Goal: Task Accomplishment & Management: Use online tool/utility

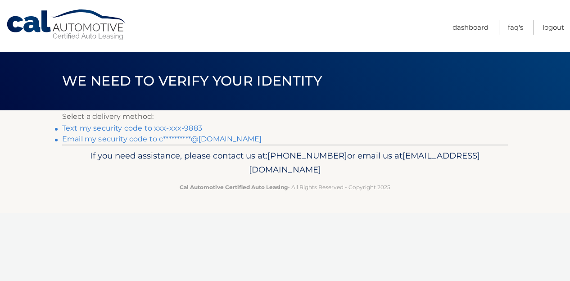
click at [126, 129] on link "Text my security code to xxx-xxx-9883" at bounding box center [132, 128] width 140 height 9
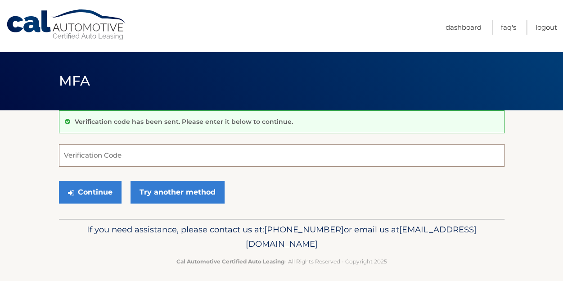
click at [134, 158] on input "Verification Code" at bounding box center [282, 155] width 446 height 23
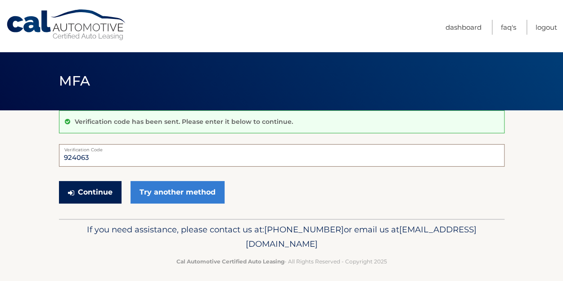
type input "924063"
click at [101, 192] on button "Continue" at bounding box center [90, 192] width 63 height 23
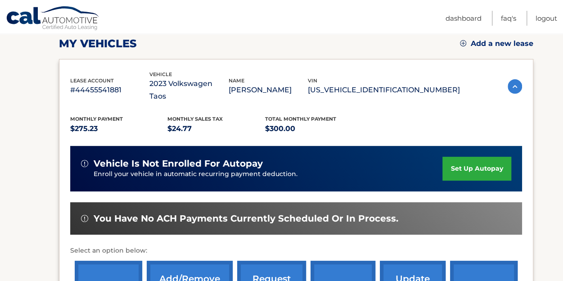
scroll to position [180, 0]
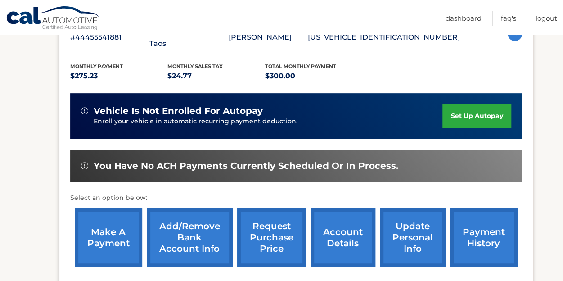
click at [107, 223] on link "make a payment" at bounding box center [109, 237] width 68 height 59
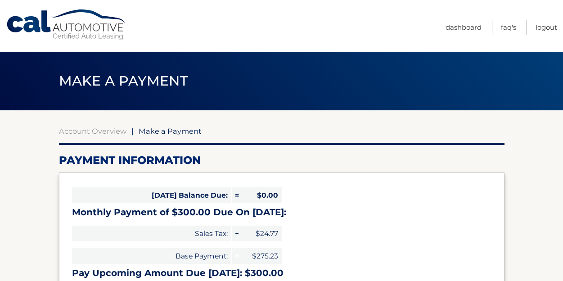
select select "YTNlN2Q5ZmEtZjA5Yy00NTIxLWJhNDUtOWE2NTgxYjkxYjA4"
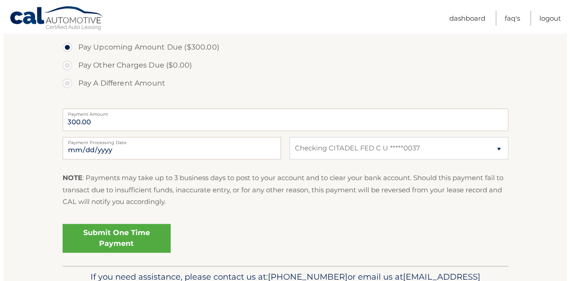
scroll to position [360, 0]
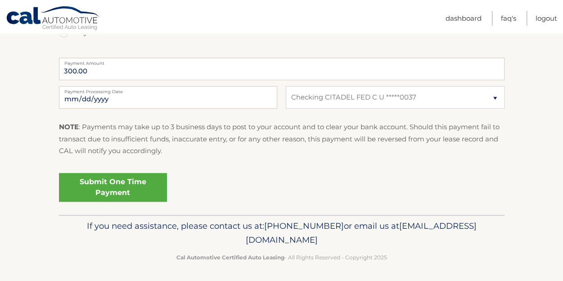
click at [108, 185] on link "Submit One Time Payment" at bounding box center [113, 187] width 108 height 29
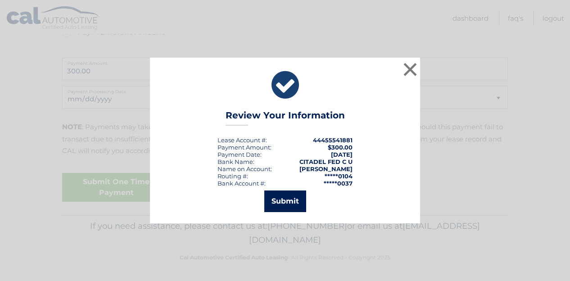
click at [284, 203] on button "Submit" at bounding box center [285, 201] width 42 height 22
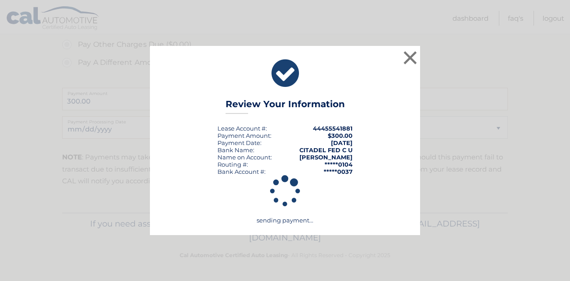
scroll to position [329, 0]
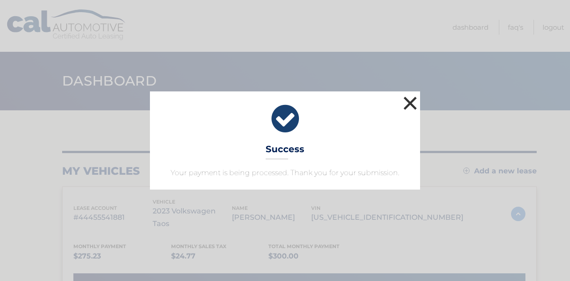
click at [410, 100] on button "×" at bounding box center [410, 103] width 18 height 18
